Goal: Find specific page/section: Find specific page/section

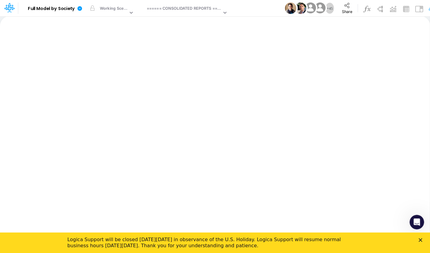
click at [176, 9] on div "====== CONSOLIDATED REPORTS ======" at bounding box center [184, 8] width 75 height 7
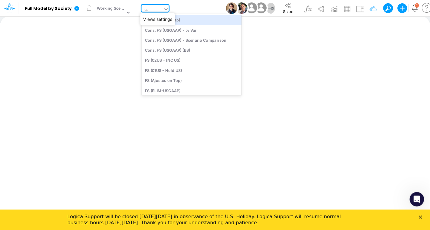
type input "usg"
click at [174, 22] on div "Cons. FS (USGaap)" at bounding box center [185, 20] width 88 height 10
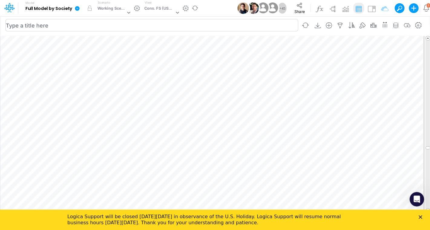
scroll to position [2, 20]
click at [421, 217] on icon "Close" at bounding box center [421, 218] width 4 height 4
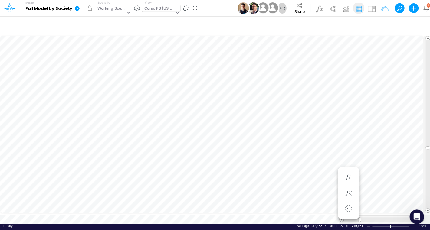
click at [160, 10] on div "Cons. FS (USGaap)" at bounding box center [159, 8] width 30 height 7
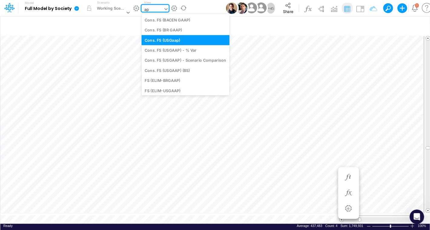
type input "app"
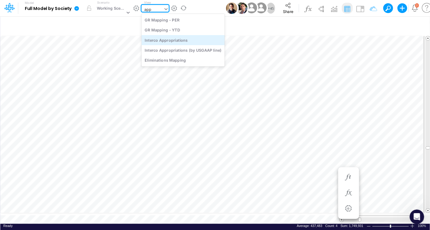
click at [159, 41] on div "Interco Appropriations" at bounding box center [182, 40] width 83 height 10
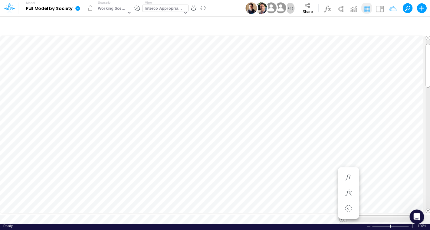
scroll to position [2, 10]
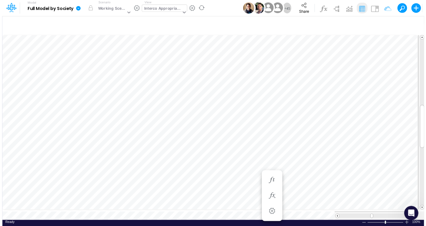
scroll to position [2, 10]
